Goal: Register for event/course

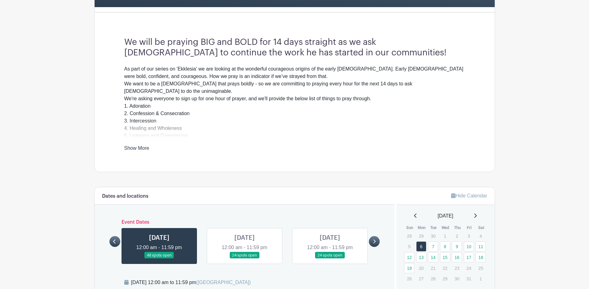
scroll to position [56, 0]
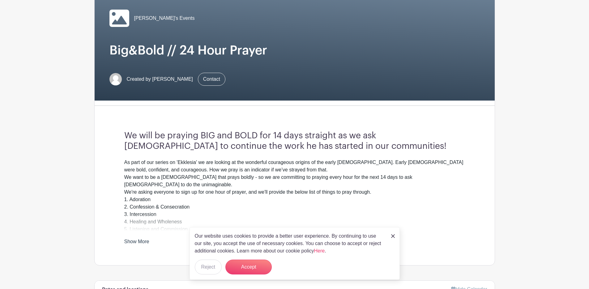
click at [142, 239] on link "Show More" at bounding box center [136, 243] width 25 height 8
click at [258, 261] on button "Accept" at bounding box center [248, 266] width 46 height 15
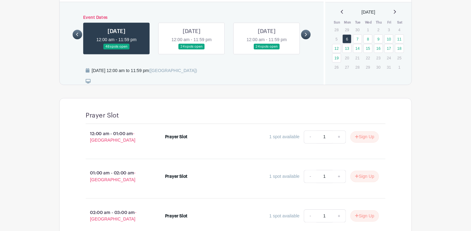
scroll to position [352, 0]
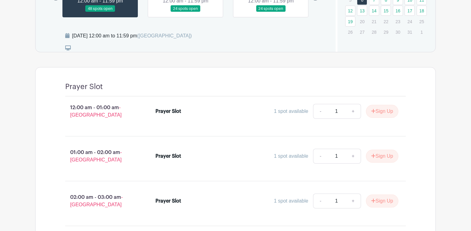
scroll to position [443, 0]
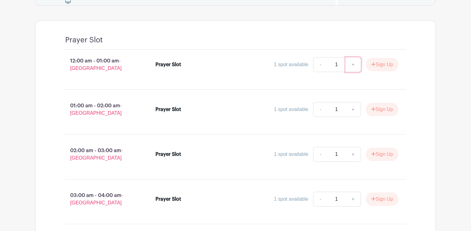
click at [355, 57] on link "+" at bounding box center [353, 64] width 15 height 15
click at [388, 58] on button "Sign Up" at bounding box center [382, 64] width 32 height 13
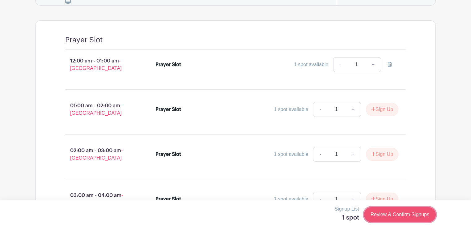
click at [379, 214] on link "Review & Confirm Signups" at bounding box center [400, 214] width 72 height 15
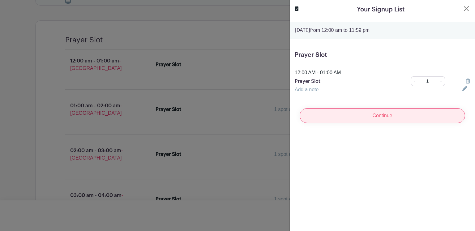
click at [369, 118] on input "Continue" at bounding box center [382, 115] width 165 height 15
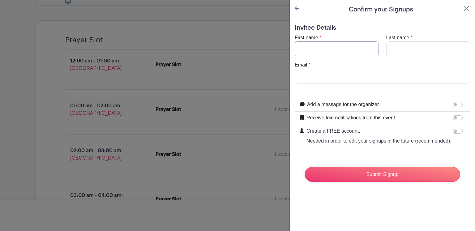
click at [323, 51] on input "First name" at bounding box center [337, 48] width 84 height 15
type input "Citra"
type input "Laupase"
type input "[EMAIL_ADDRESS][DOMAIN_NAME]"
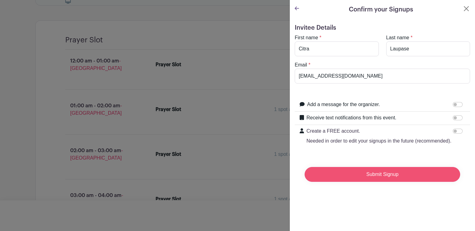
click at [379, 182] on input "Submit Signup" at bounding box center [383, 174] width 156 height 15
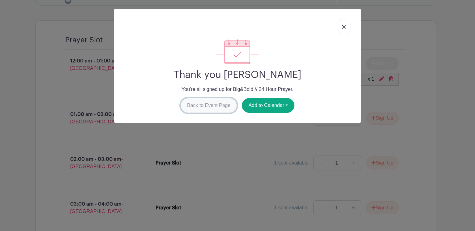
click at [199, 102] on link "Back to Event Page" at bounding box center [209, 105] width 57 height 15
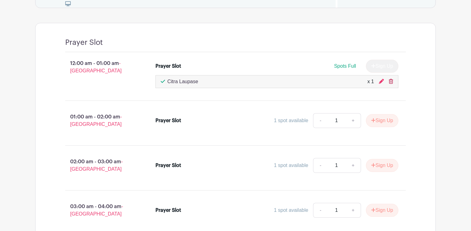
scroll to position [439, 0]
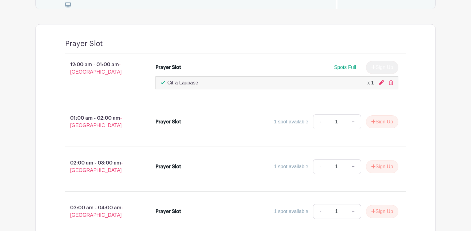
click at [421, 62] on div "12:00 am - 01:00 am - [GEOGRAPHIC_DATA] Prayer Slot Spots Full Sign Up Citra La…" at bounding box center [235, 75] width 370 height 43
drag, startPoint x: 421, startPoint y: 62, endPoint x: 420, endPoint y: 33, distance: 28.8
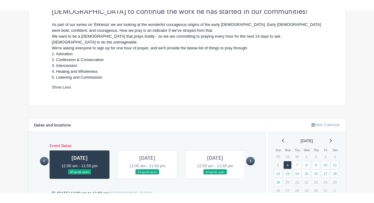
scroll to position [199, 0]
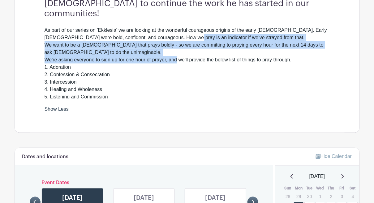
drag, startPoint x: 177, startPoint y: 50, endPoint x: 179, endPoint y: 25, distance: 25.2
click at [179, 27] on div "As part of our series on 'Ekklesia' we are looking at the wonderful courageous …" at bounding box center [187, 64] width 285 height 74
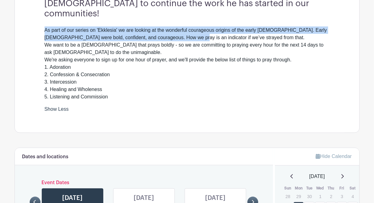
drag, startPoint x: 183, startPoint y: 13, endPoint x: 182, endPoint y: 31, distance: 17.3
click at [182, 29] on div "We will be praying BIG and BOLD for 14 days straight as we ask [DEMOGRAPHIC_DAT…" at bounding box center [187, 50] width 315 height 165
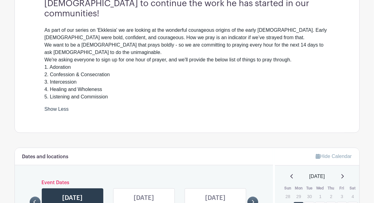
click at [182, 33] on div "As part of our series on 'Ekklesia' we are looking at the wonderful courageous …" at bounding box center [187, 64] width 285 height 74
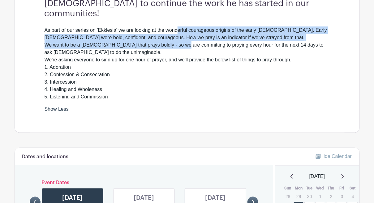
drag, startPoint x: 180, startPoint y: 34, endPoint x: 180, endPoint y: 18, distance: 16.1
click at [180, 27] on div "As part of our series on 'Ekklesia' we are looking at the wonderful courageous …" at bounding box center [187, 64] width 285 height 74
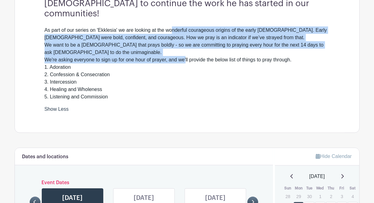
drag, startPoint x: 175, startPoint y: 18, endPoint x: 186, endPoint y: 46, distance: 29.9
click at [186, 46] on div "As part of our series on 'Ekklesia' we are looking at the wonderful courageous …" at bounding box center [187, 64] width 285 height 74
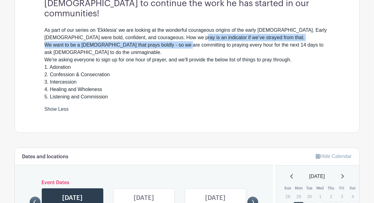
drag, startPoint x: 182, startPoint y: 36, endPoint x: 182, endPoint y: 21, distance: 15.2
click at [182, 27] on div "As part of our series on 'Ekklesia' we are looking at the wonderful courageous …" at bounding box center [187, 64] width 285 height 74
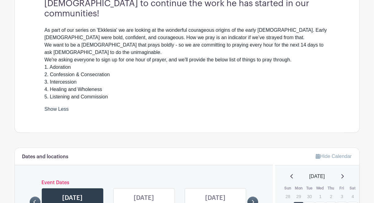
click at [182, 27] on div "As part of our series on 'Ekklesia' we are looking at the wonderful courageous …" at bounding box center [187, 64] width 285 height 74
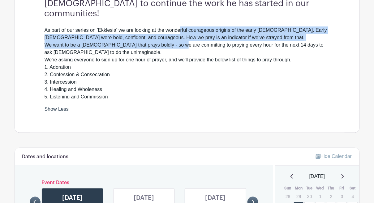
drag, startPoint x: 182, startPoint y: 21, endPoint x: 178, endPoint y: 33, distance: 12.5
click at [178, 33] on div "As part of our series on 'Ekklesia' we are looking at the wonderful courageous …" at bounding box center [187, 64] width 285 height 74
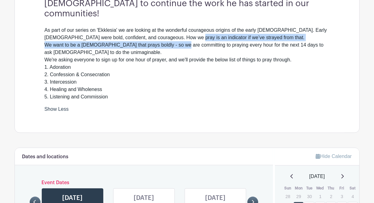
drag, startPoint x: 181, startPoint y: 36, endPoint x: 181, endPoint y: 19, distance: 17.3
click at [181, 27] on div "As part of our series on 'Ekklesia' we are looking at the wonderful courageous …" at bounding box center [187, 64] width 285 height 74
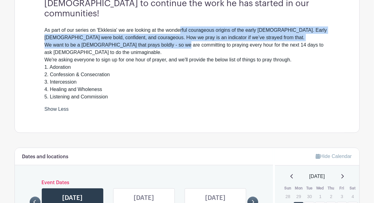
click at [181, 27] on div "As part of our series on 'Ekklesia' we are looking at the wonderful courageous …" at bounding box center [187, 64] width 285 height 74
drag, startPoint x: 174, startPoint y: 18, endPoint x: 180, endPoint y: 36, distance: 18.5
click at [180, 36] on div "As part of our series on 'Ekklesia' we are looking at the wonderful courageous …" at bounding box center [187, 64] width 285 height 74
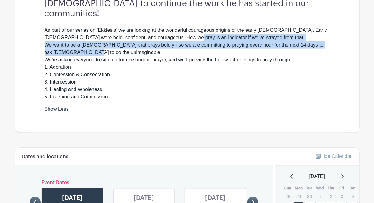
drag, startPoint x: 178, startPoint y: 40, endPoint x: 178, endPoint y: 24, distance: 16.4
click at [178, 27] on div "As part of our series on 'Ekklesia' we are looking at the wonderful courageous …" at bounding box center [187, 64] width 285 height 74
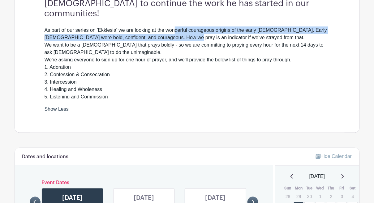
drag, startPoint x: 178, startPoint y: 18, endPoint x: 179, endPoint y: 31, distance: 13.4
click at [179, 31] on div "As part of our series on 'Ekklesia' we are looking at the wonderful courageous …" at bounding box center [187, 64] width 285 height 74
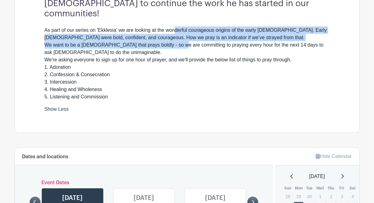
click at [179, 31] on div "As part of our series on 'Ekklesia' we are looking at the wonderful courageous …" at bounding box center [187, 64] width 285 height 74
